Goal: Information Seeking & Learning: Learn about a topic

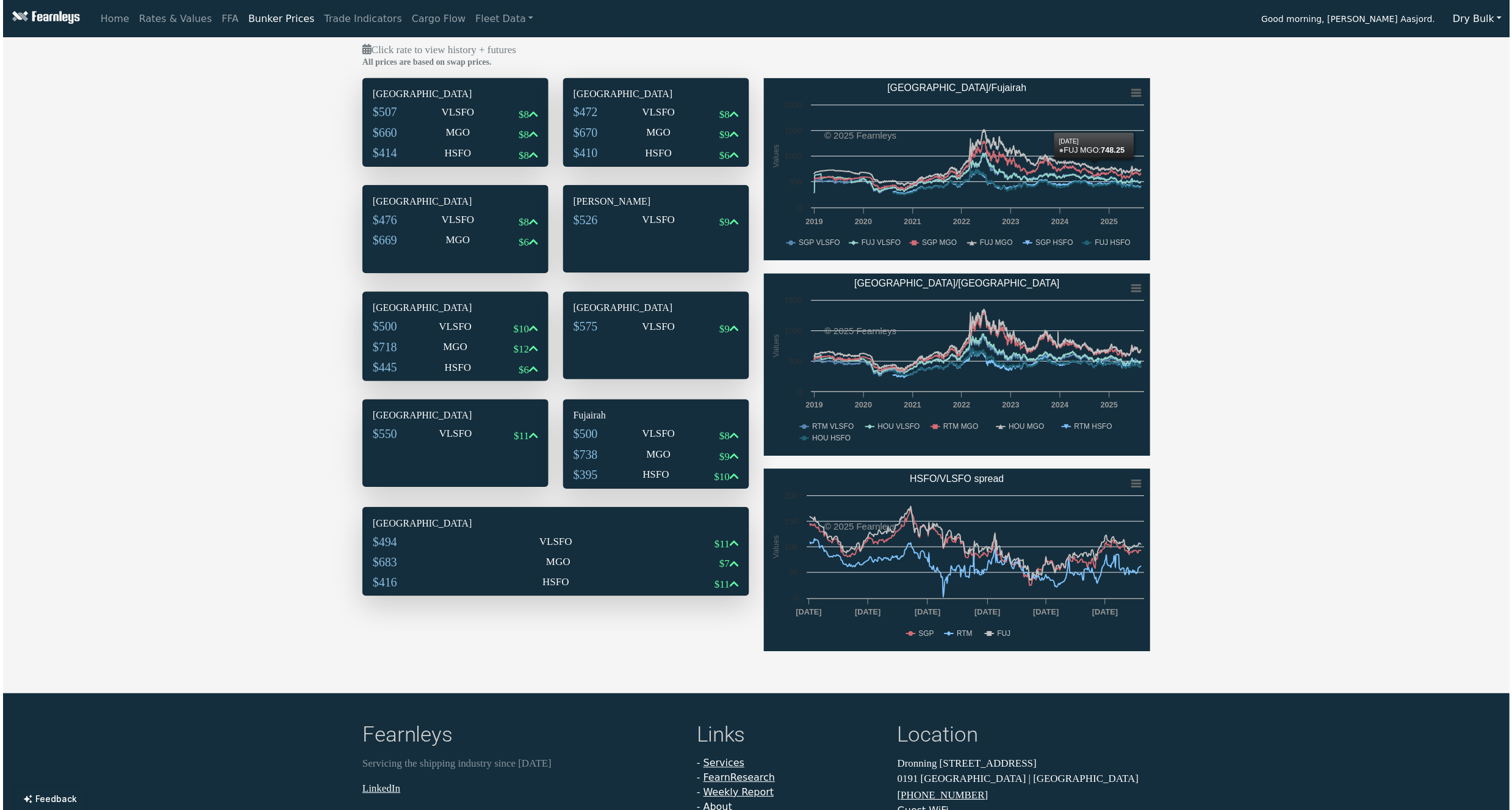
scroll to position [14, 0]
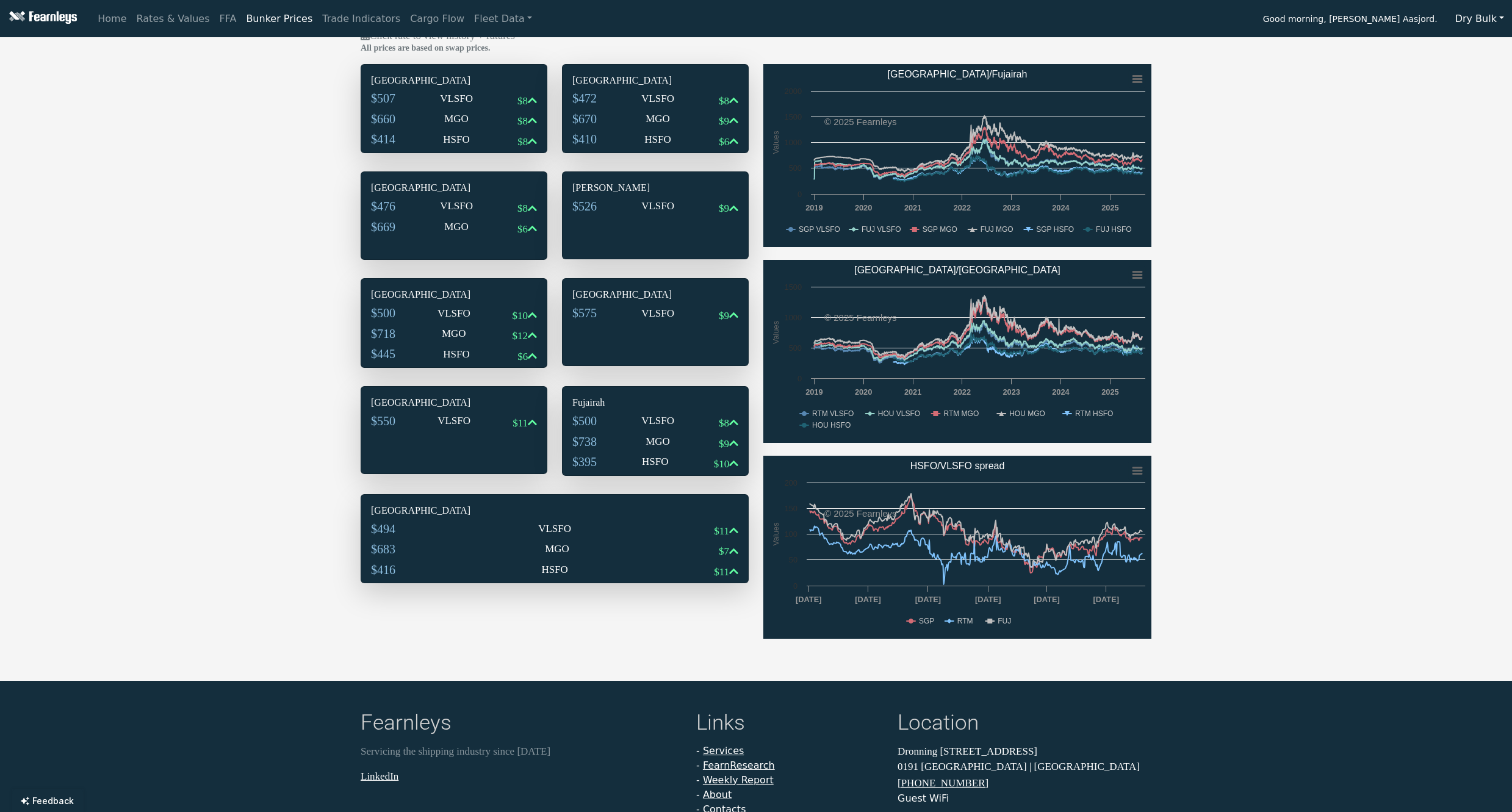
click at [1495, 17] on button "Dry Bulk" at bounding box center [1480, 18] width 65 height 23
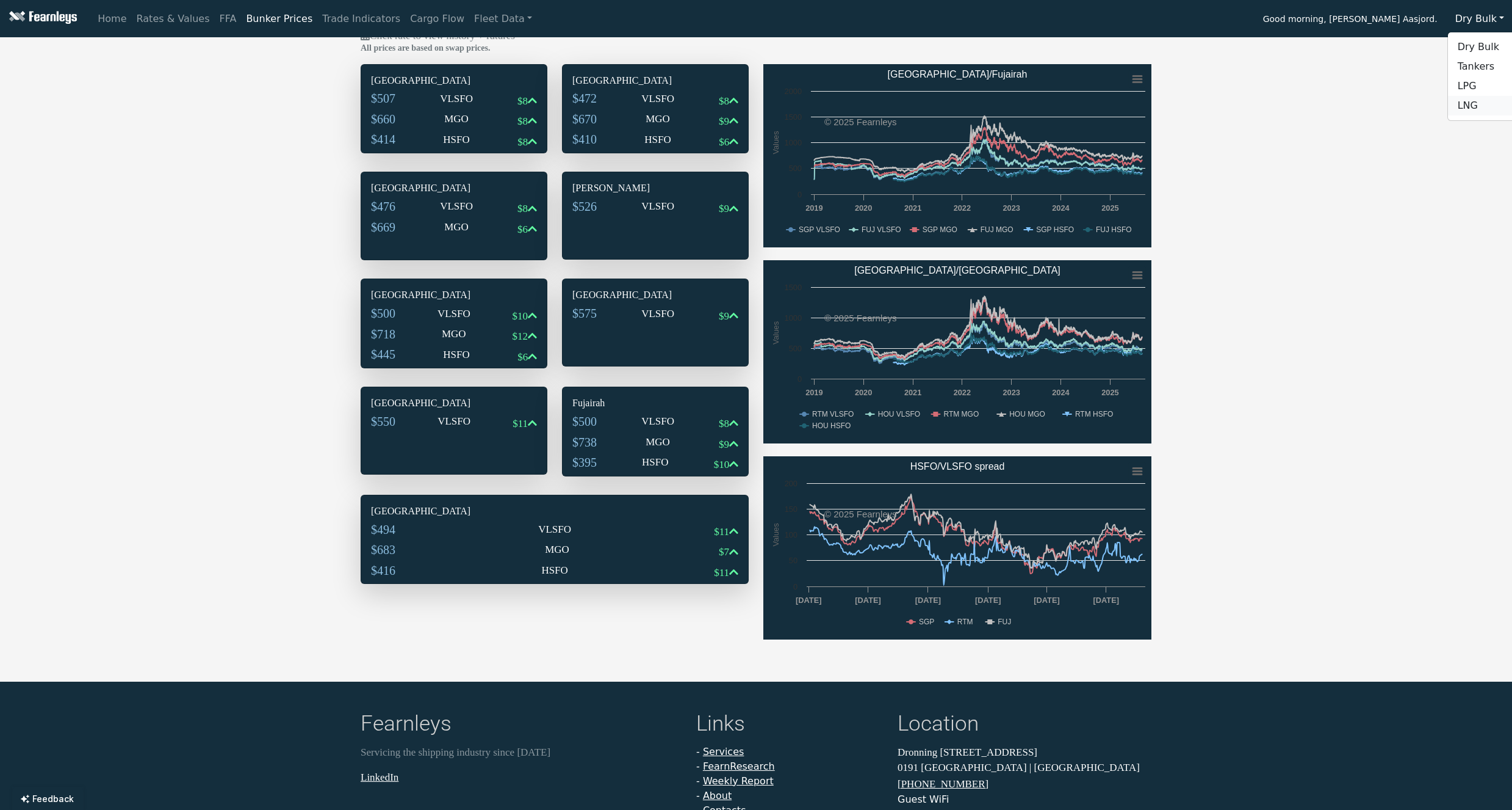
click at [1472, 107] on link "LNG" at bounding box center [1497, 106] width 97 height 20
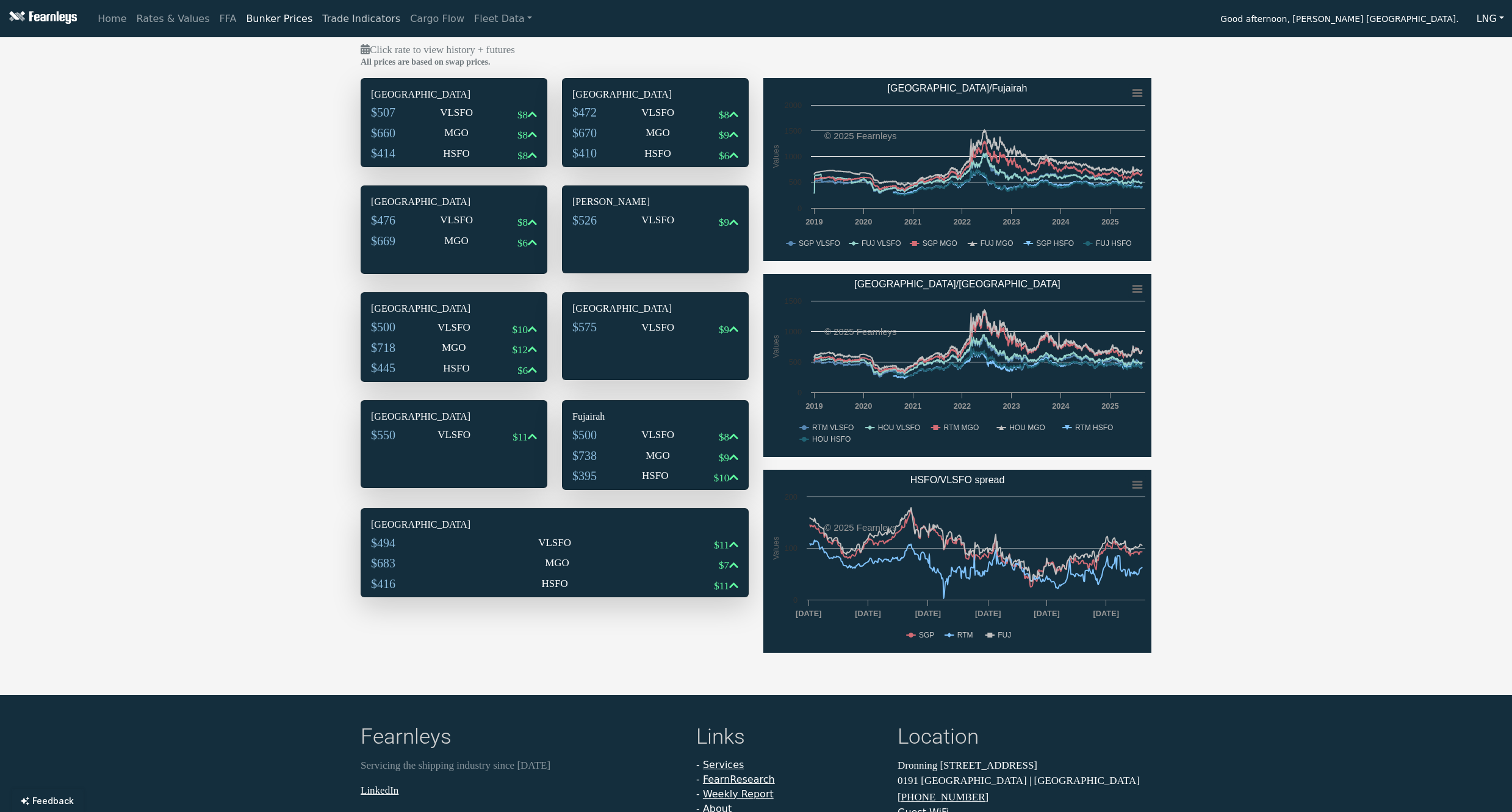
click at [343, 17] on link "Trade Indicators" at bounding box center [361, 18] width 88 height 25
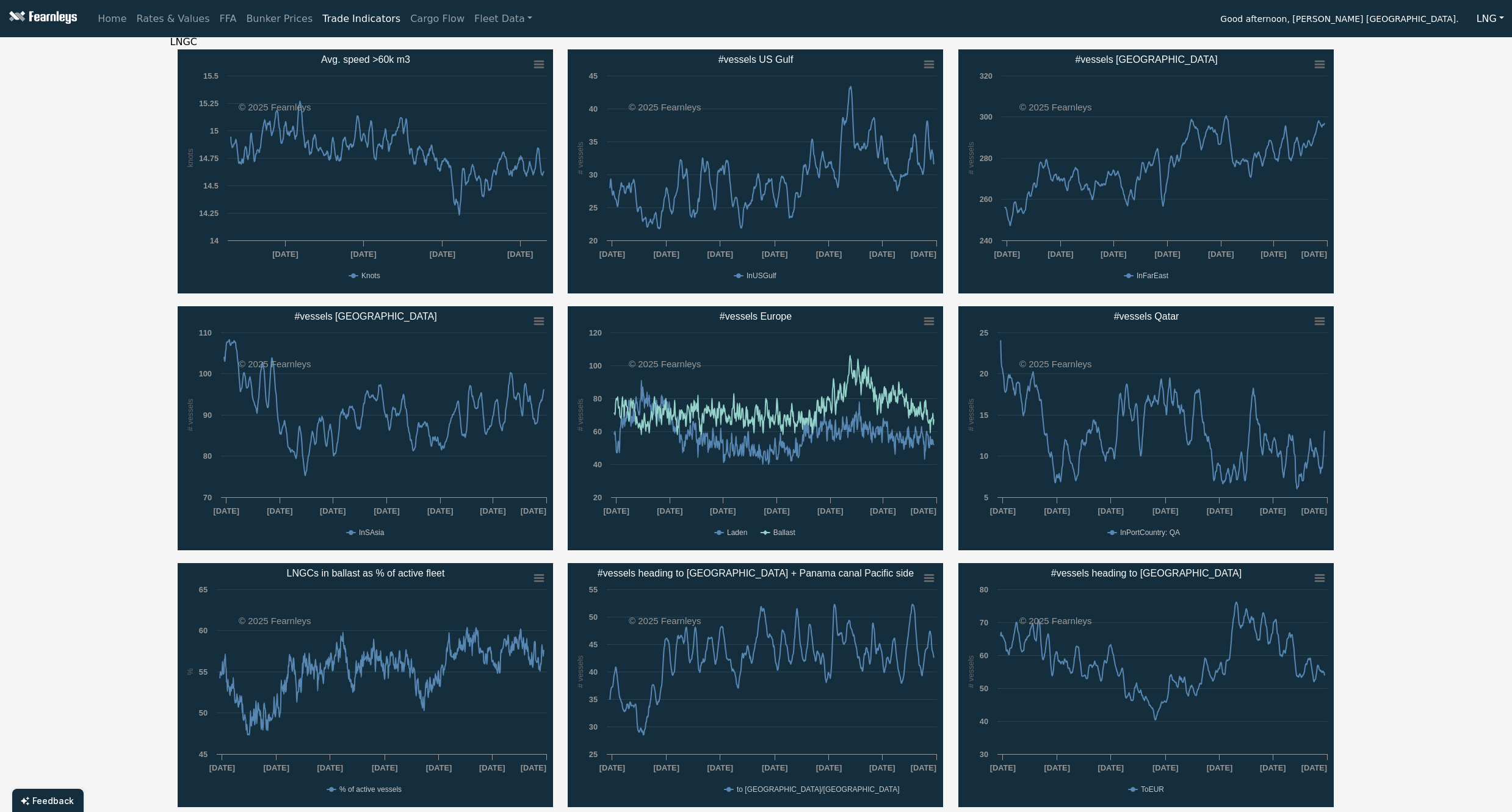
scroll to position [245, 0]
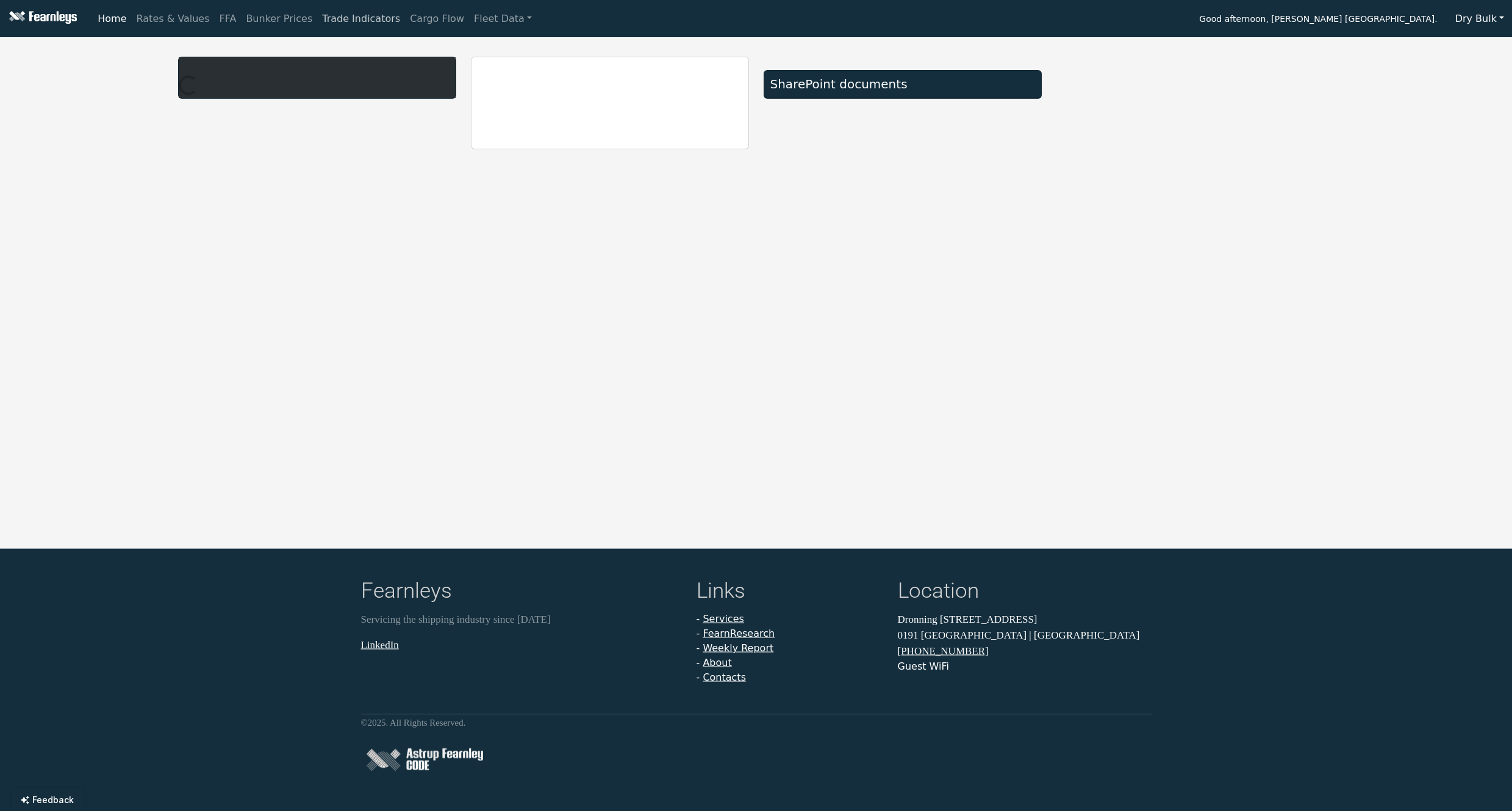
click at [322, 20] on link "Trade Indicators" at bounding box center [361, 18] width 88 height 25
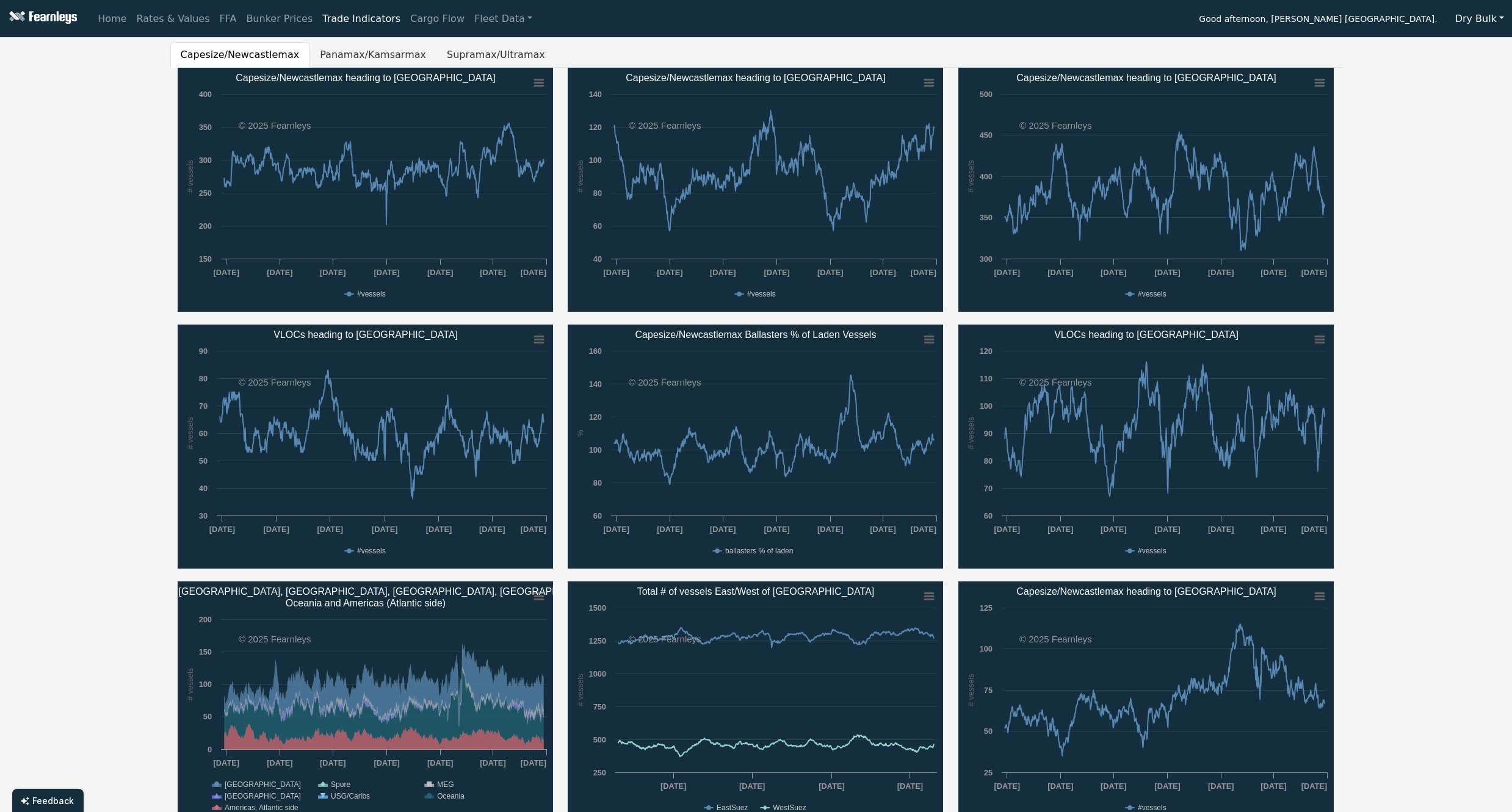
click at [1479, 22] on button "Dry Bulk" at bounding box center [1479, 18] width 65 height 23
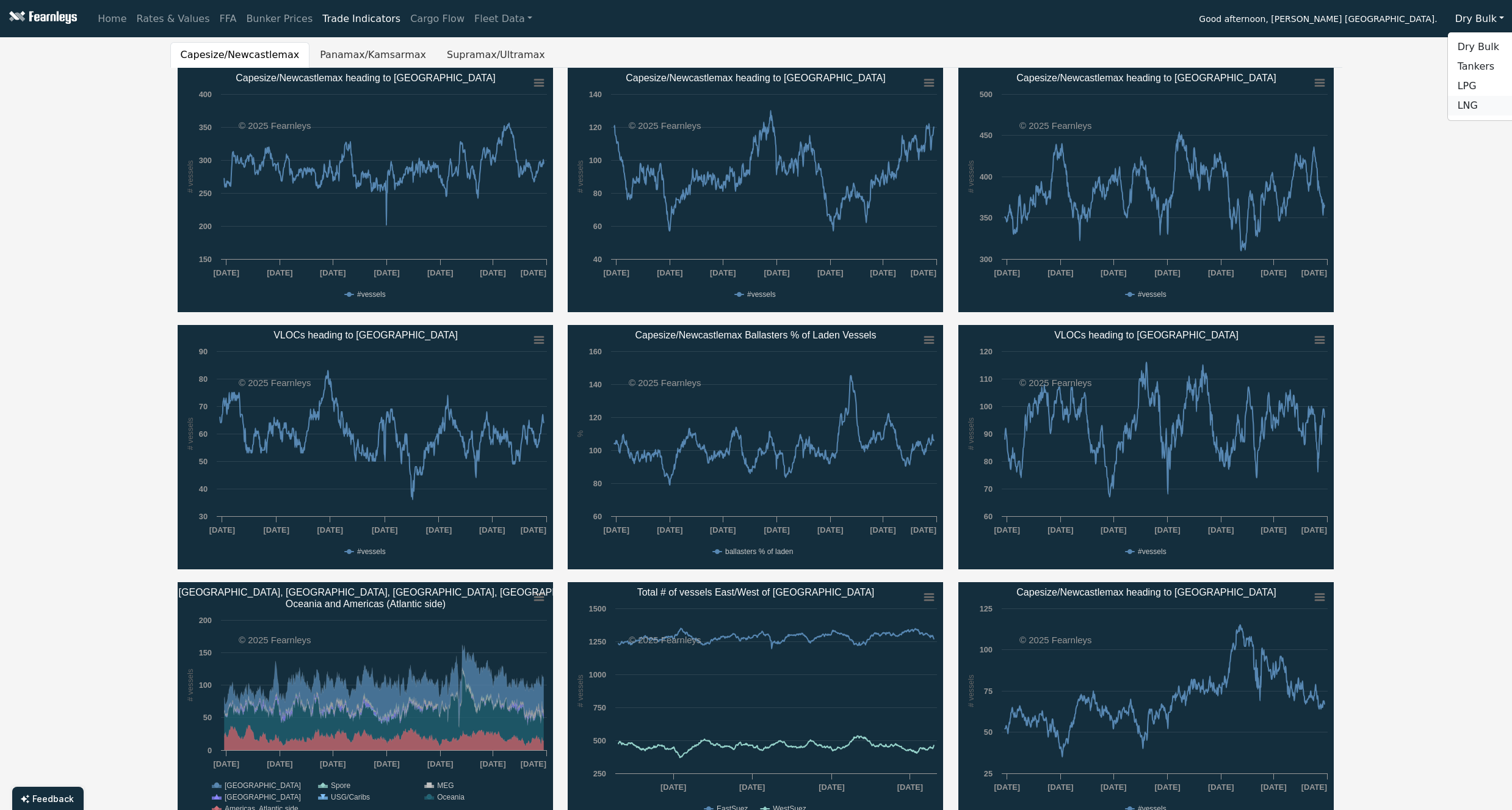
click at [1476, 105] on link "LNG" at bounding box center [1496, 106] width 97 height 20
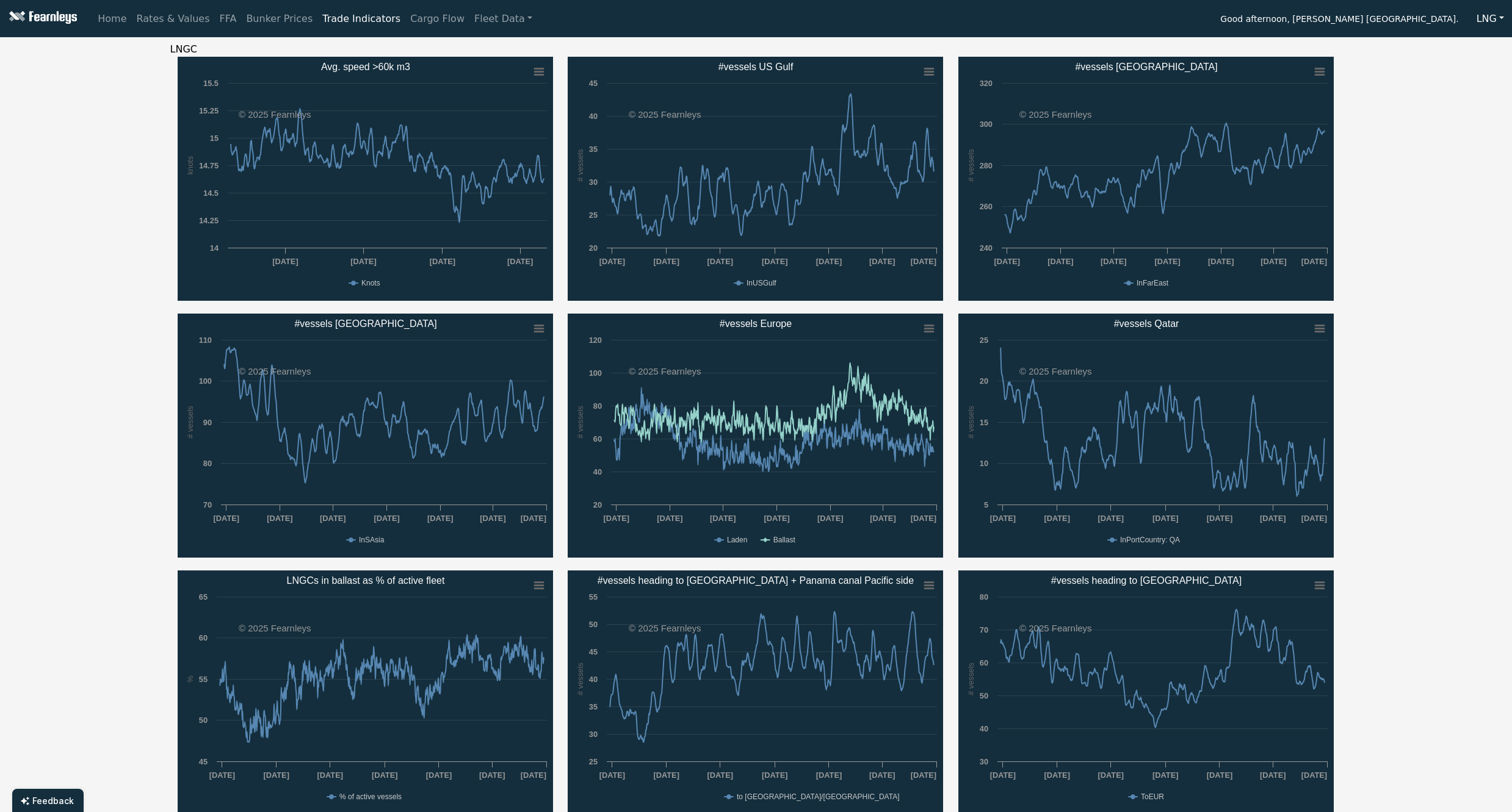
click at [93, 272] on div "LNGC Created with Highcharts 11.4.8 knots Chart context menu Avg. speed >60k m3…" at bounding box center [756, 563] width 1512 height 1043
